Goal: Find specific page/section: Find specific page/section

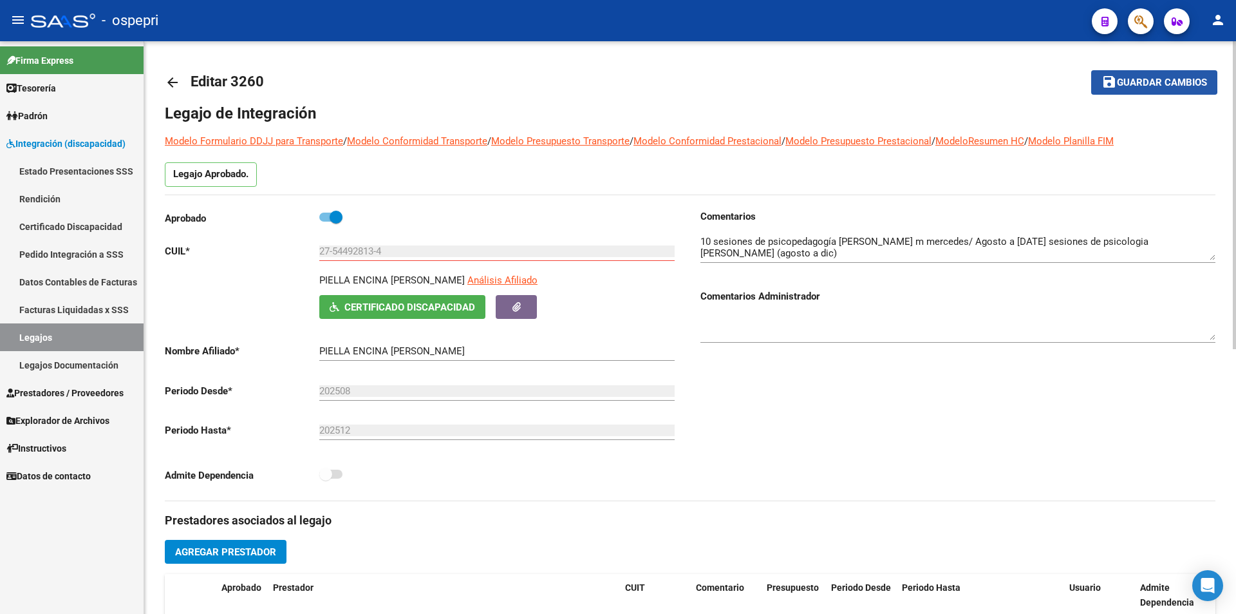
click at [1151, 81] on span "Guardar cambios" at bounding box center [1162, 83] width 90 height 12
click at [1161, 81] on span "Guardar cambios" at bounding box center [1162, 83] width 90 height 12
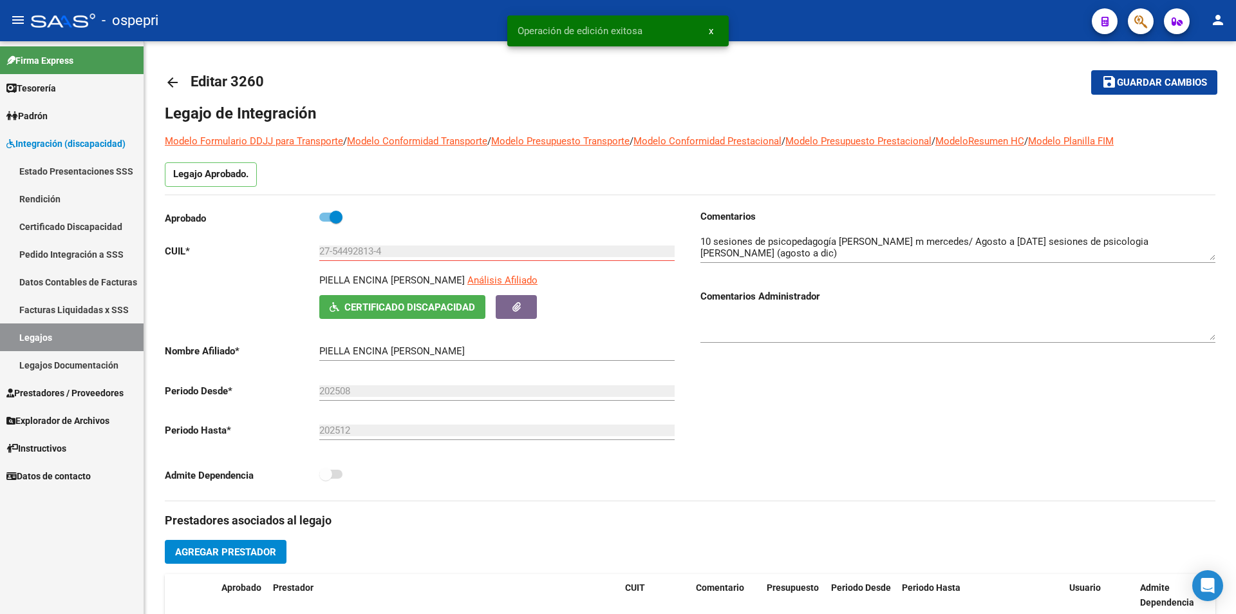
click at [60, 336] on link "Legajos" at bounding box center [72, 337] width 144 height 28
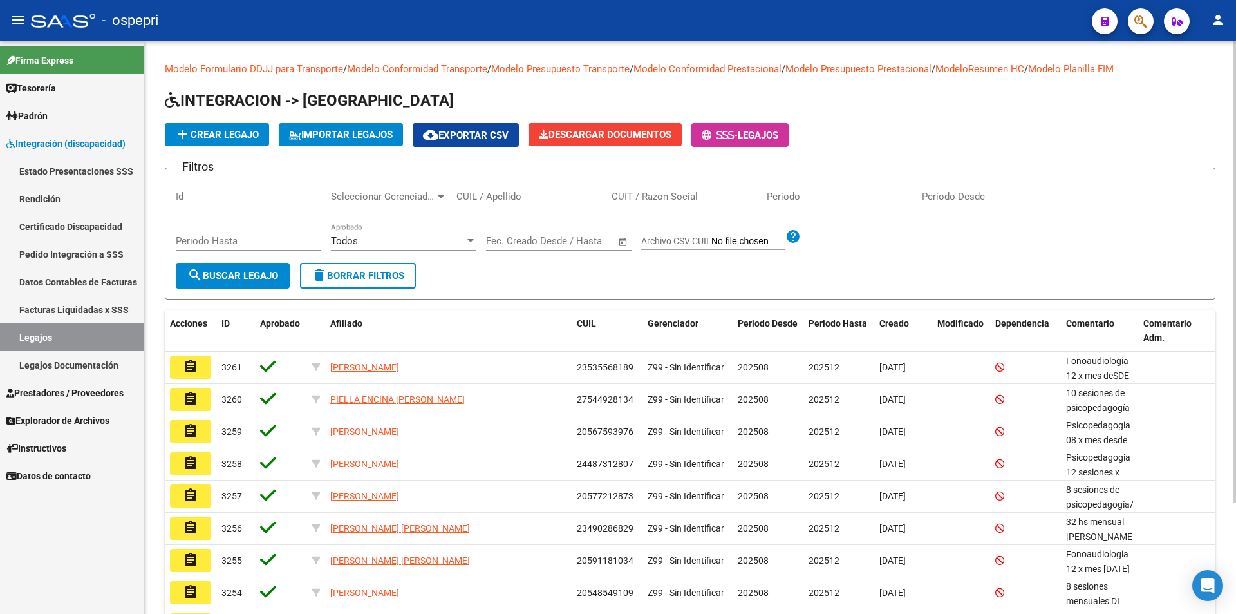
drag, startPoint x: 452, startPoint y: 194, endPoint x: 496, endPoint y: 188, distance: 44.3
drag, startPoint x: 496, startPoint y: 188, endPoint x: 476, endPoint y: 198, distance: 22.2
paste input "59728710"
type input "59728710"
click at [252, 278] on span "search Buscar Legajo" at bounding box center [232, 276] width 91 height 12
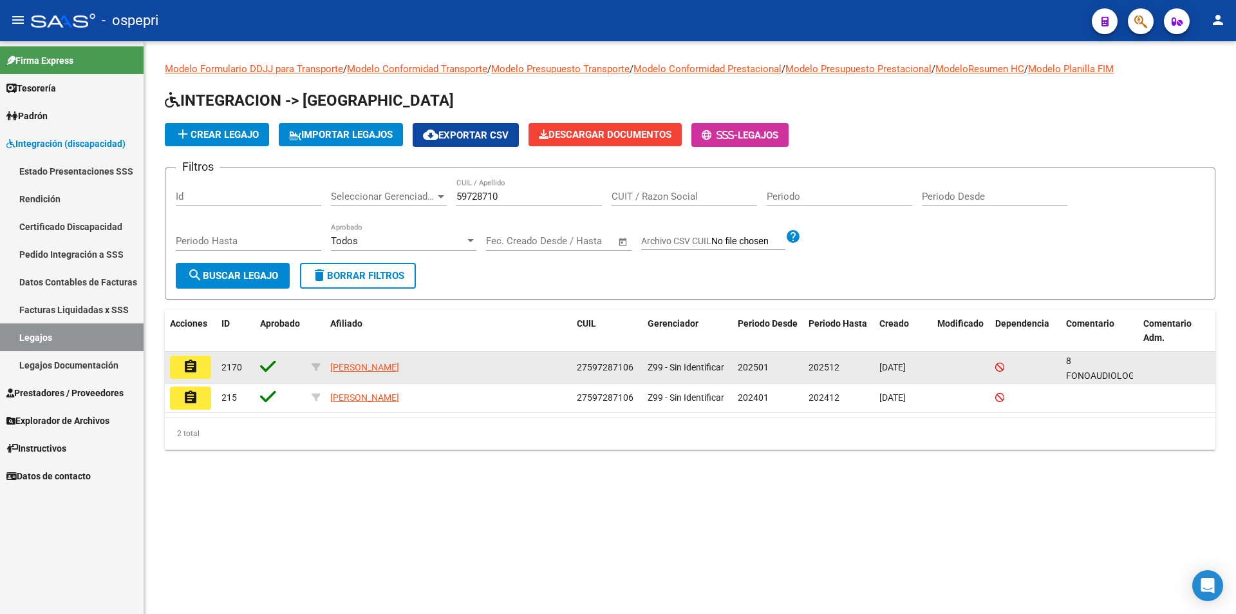
click at [185, 361] on mat-icon "assignment" at bounding box center [190, 366] width 15 height 15
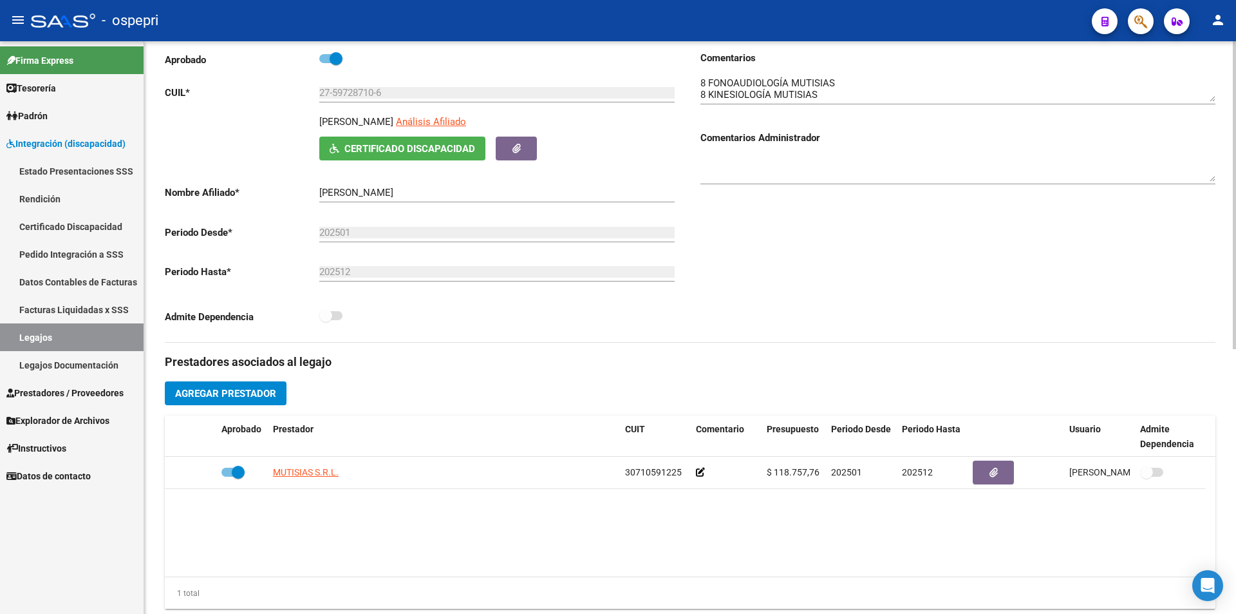
scroll to position [64, 0]
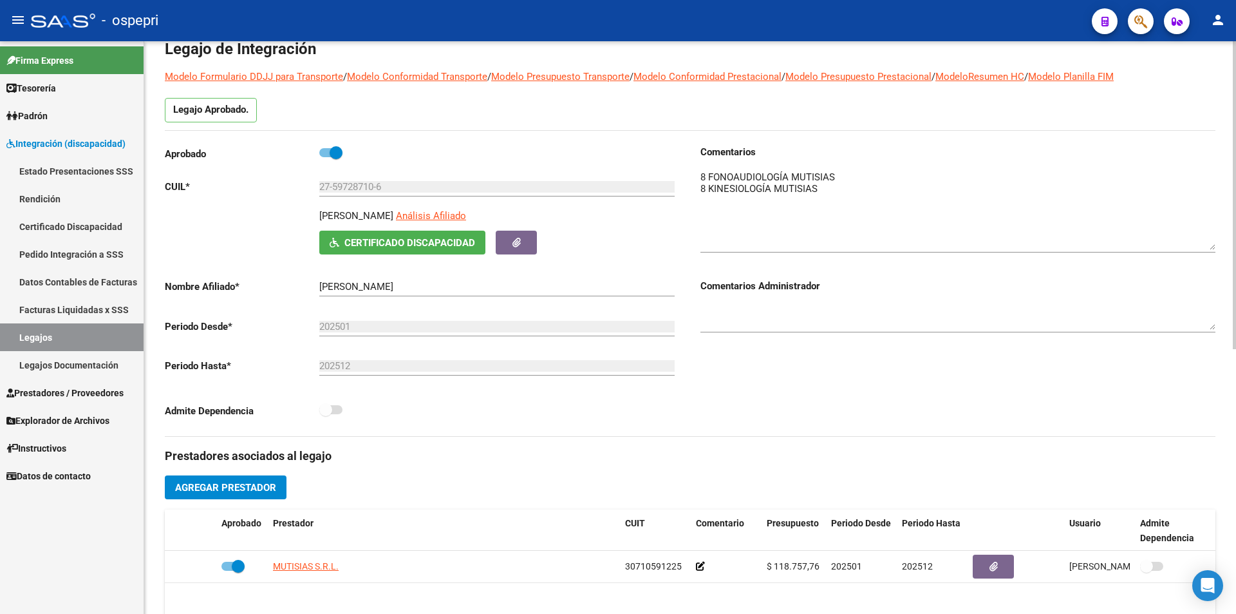
drag, startPoint x: 1211, startPoint y: 195, endPoint x: 1211, endPoint y: 252, distance: 56.7
click at [1211, 250] on textarea at bounding box center [958, 210] width 515 height 80
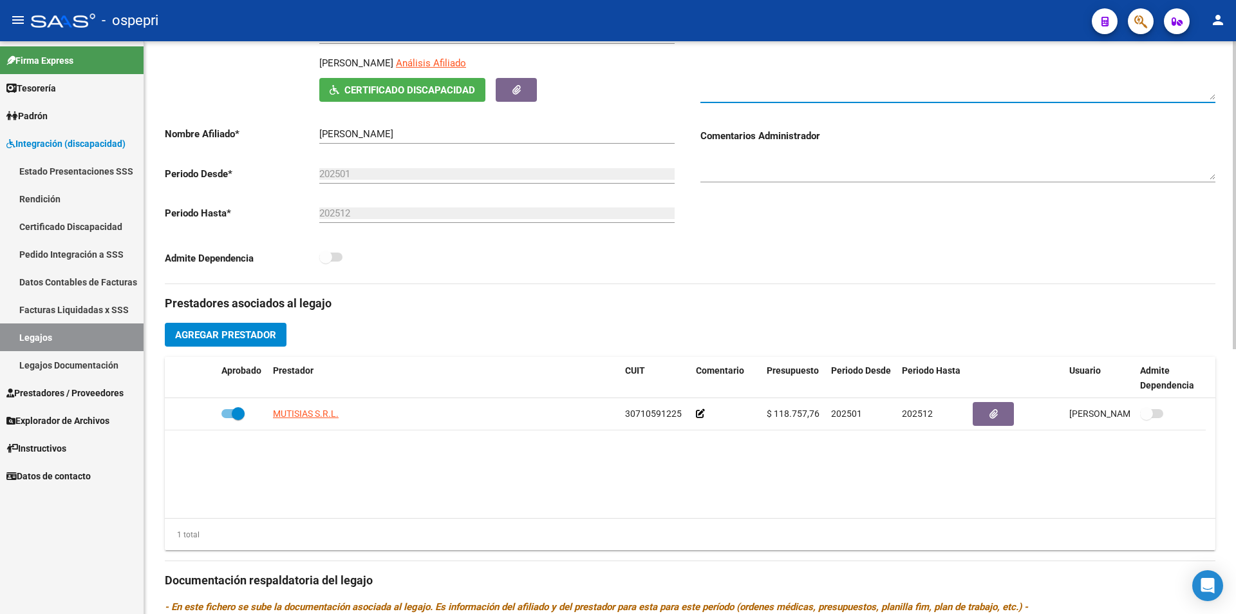
scroll to position [258, 0]
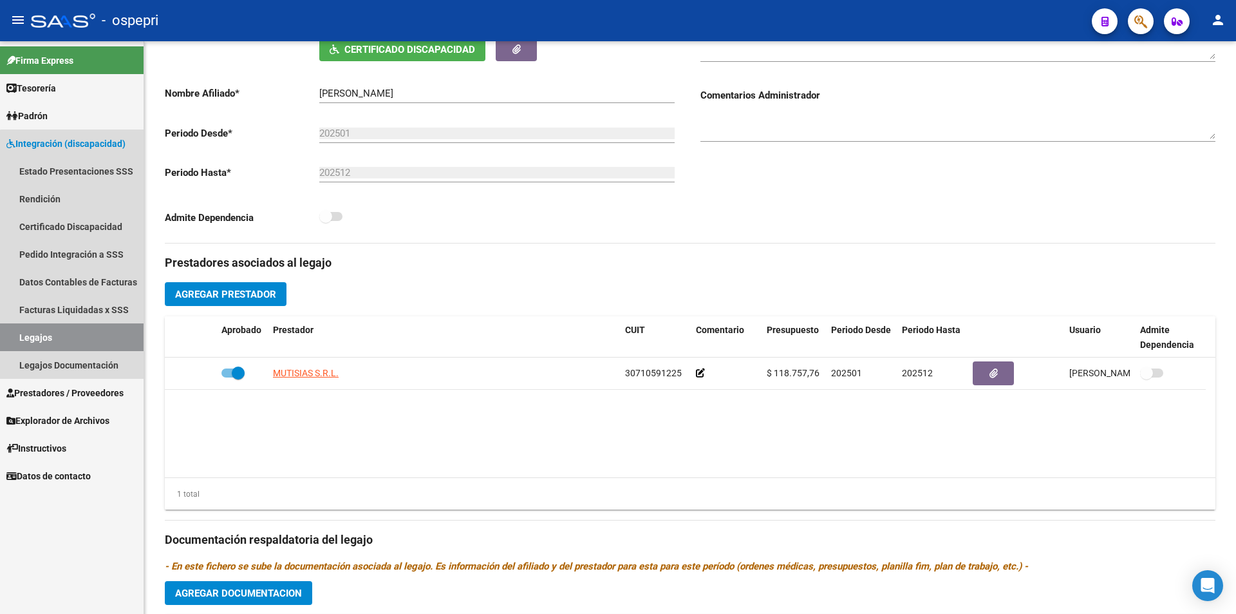
drag, startPoint x: 90, startPoint y: 339, endPoint x: 115, endPoint y: 341, distance: 25.1
click at [90, 341] on link "Legajos" at bounding box center [72, 337] width 144 height 28
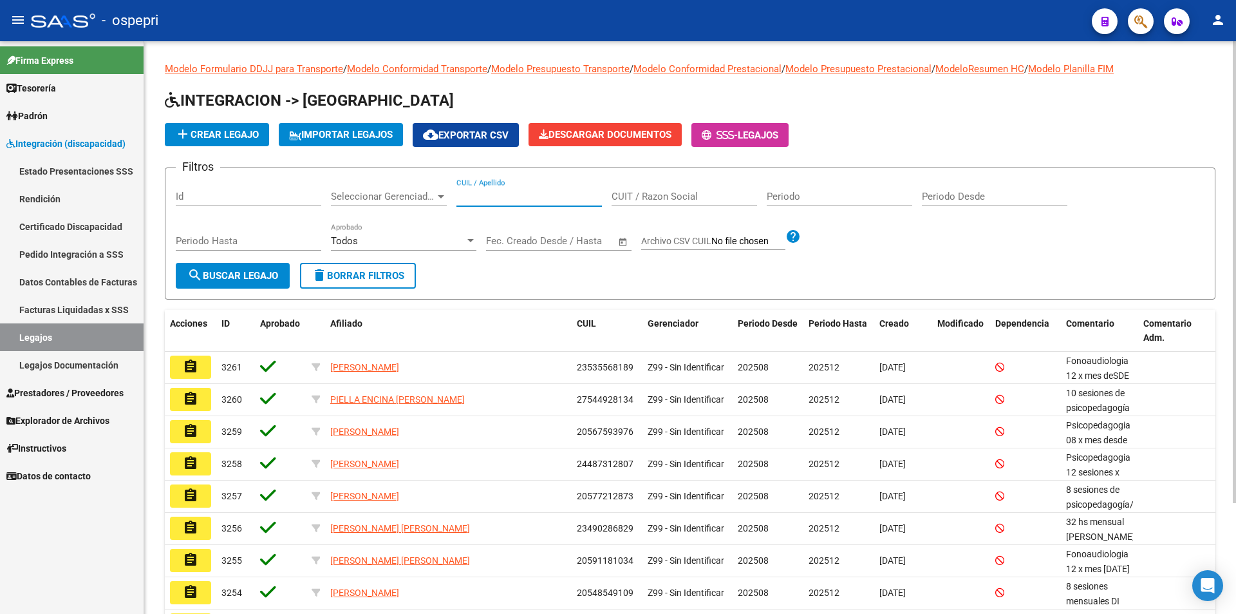
paste input "55633432"
type input "55633432"
click at [265, 274] on span "search Buscar Legajo" at bounding box center [232, 276] width 91 height 12
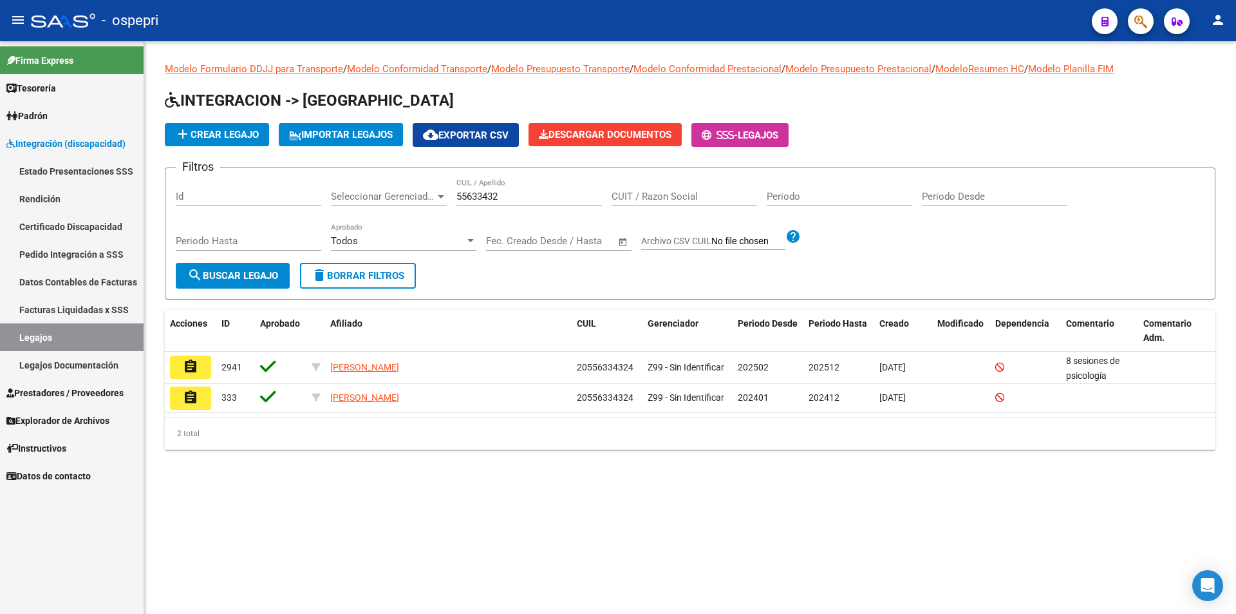
click at [189, 361] on mat-icon "assignment" at bounding box center [190, 366] width 15 height 15
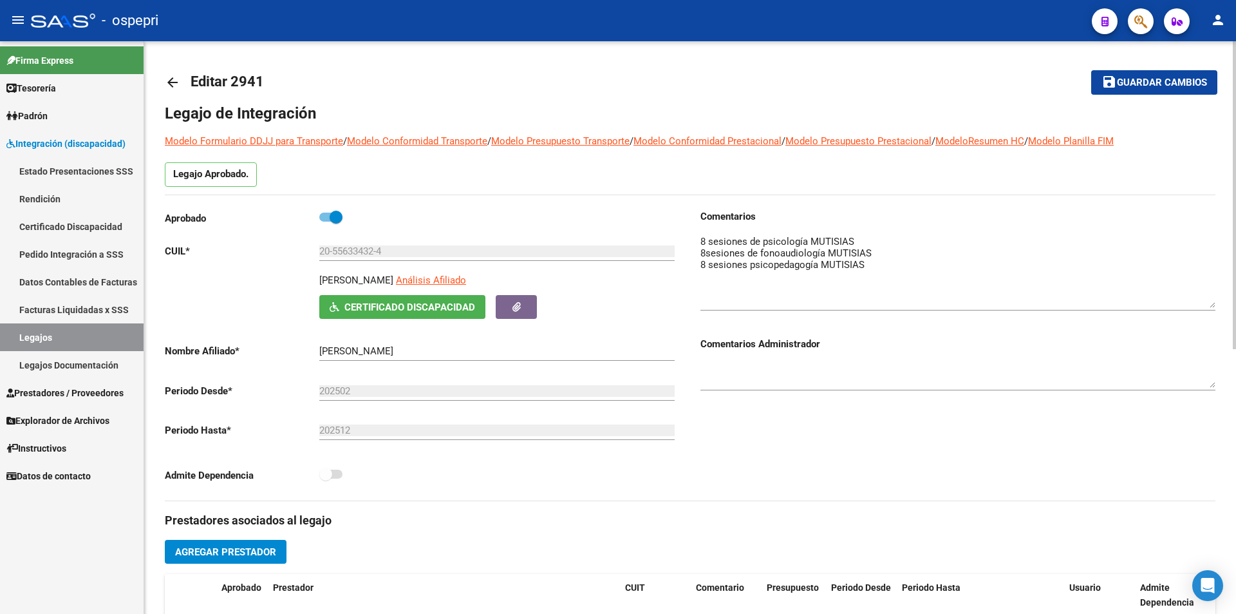
drag, startPoint x: 1212, startPoint y: 258, endPoint x: 1222, endPoint y: 306, distance: 48.8
click at [1222, 306] on div "arrow_back Editar 2941 save Guardar cambios Legajo de Integración Modelo Formul…" at bounding box center [690, 574] width 1092 height 1066
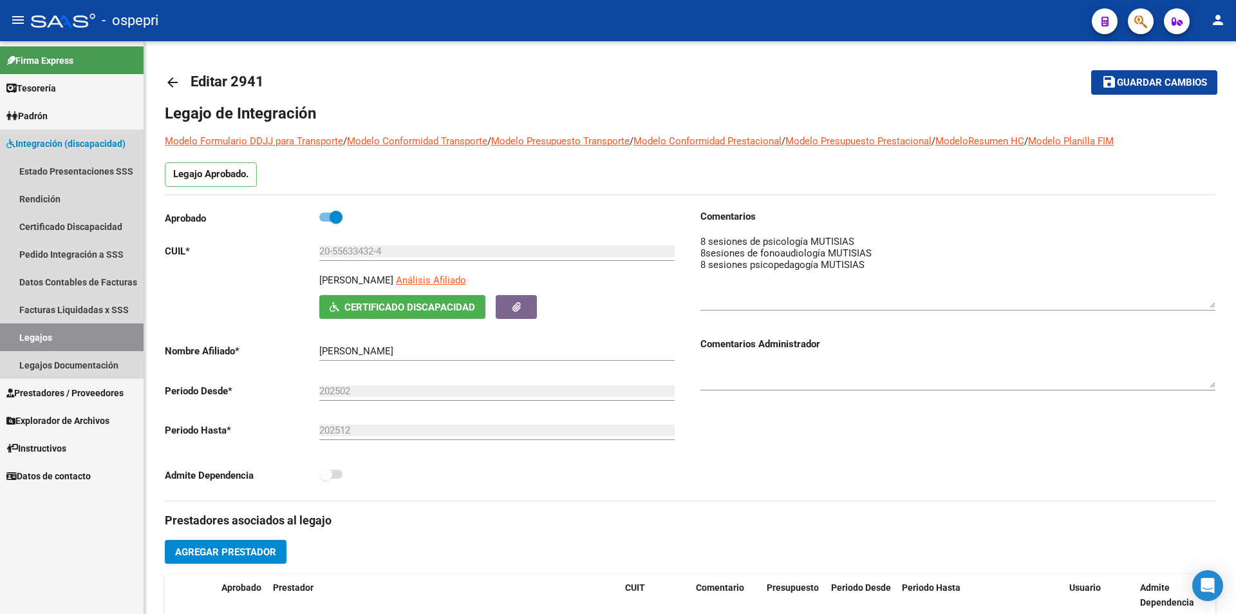
click at [74, 330] on link "Legajos" at bounding box center [72, 337] width 144 height 28
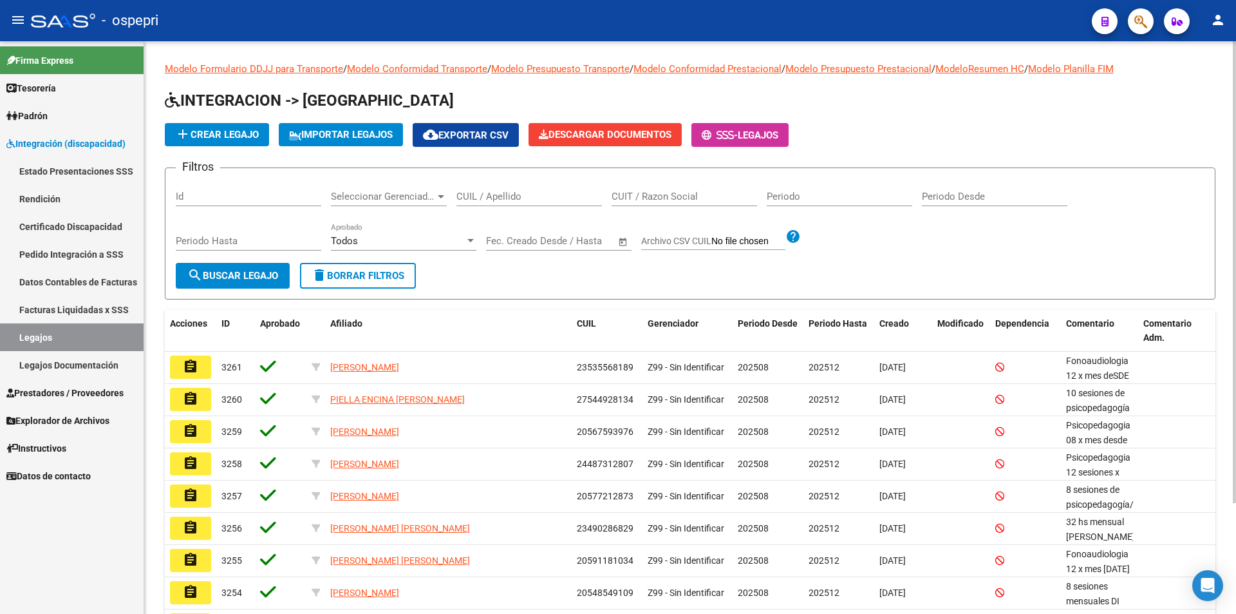
click at [494, 196] on input "CUIL / Apellido" at bounding box center [530, 197] width 146 height 12
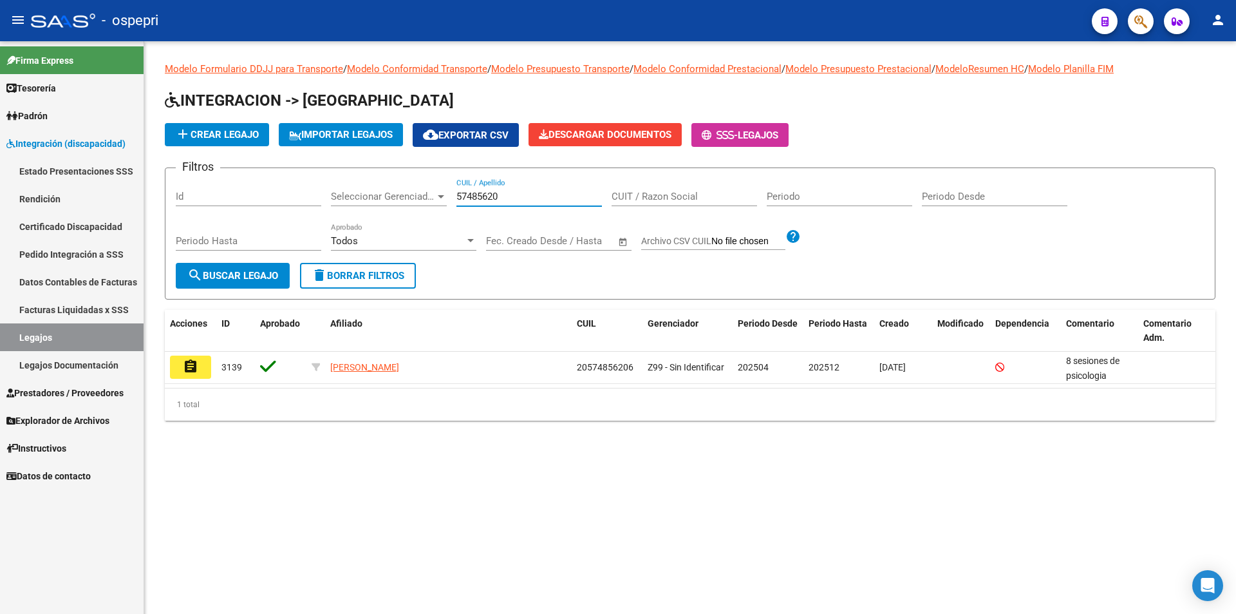
type input "57485620"
